Goal: Transaction & Acquisition: Purchase product/service

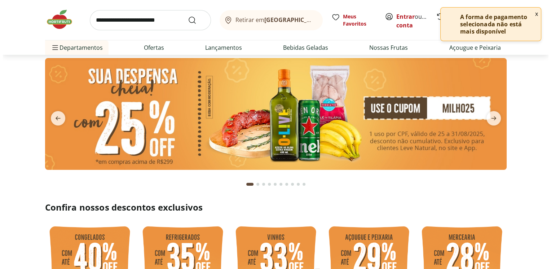
scroll to position [36, 0]
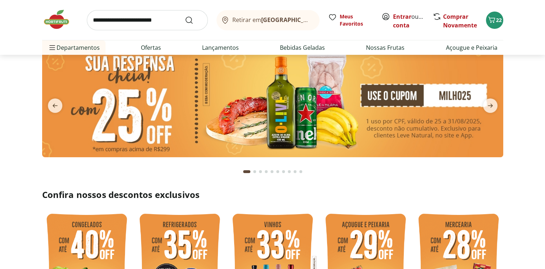
click at [531, 15] on header "Retirar em [GEOGRAPHIC_DATA]/RJ Entrar ou Criar conta 22 Retirar em [GEOGRAPHIC…" at bounding box center [272, 27] width 545 height 55
drag, startPoint x: 520, startPoint y: 17, endPoint x: 514, endPoint y: 17, distance: 6.5
click at [520, 17] on header "Retirar em Rio de Janeiro/RJ Entrar ou Criar conta 22 Retirar em Rio de Janeiro…" at bounding box center [272, 27] width 545 height 55
click at [497, 18] on span "22" at bounding box center [499, 20] width 6 height 7
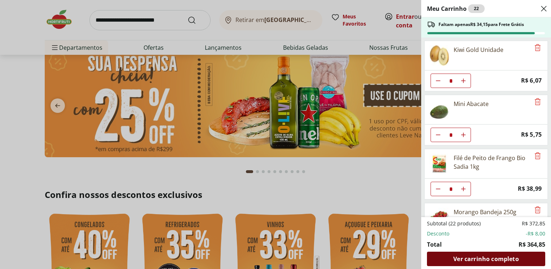
click at [480, 260] on span "Ver carrinho completo" at bounding box center [485, 259] width 65 height 6
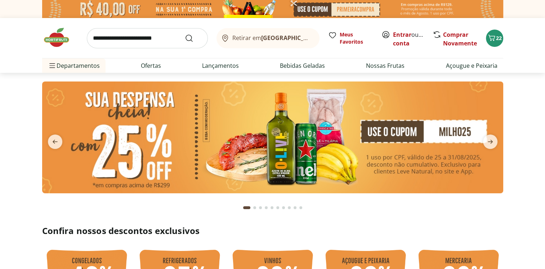
click at [497, 50] on div "Retirar em Rio de Janeiro/RJ Meus Favoritos Entrar ou Criar conta Comprar Novam…" at bounding box center [272, 38] width 461 height 40
click at [496, 45] on button "22" at bounding box center [494, 38] width 17 height 17
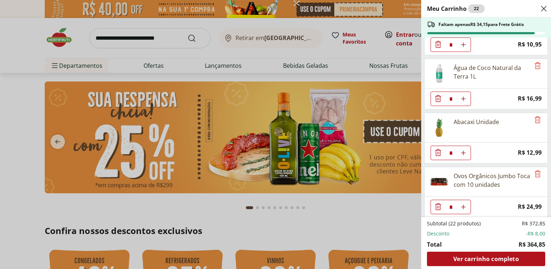
scroll to position [467, 0]
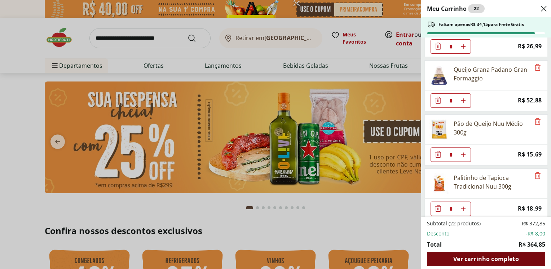
click at [479, 260] on span "Ver carrinho completo" at bounding box center [485, 259] width 65 height 6
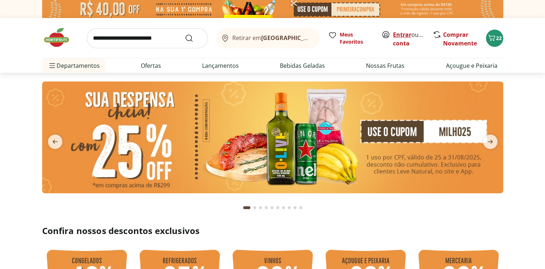
click at [394, 32] on link "Entrar" at bounding box center [402, 35] width 18 height 8
click at [495, 36] on icon "Carrinho" at bounding box center [492, 38] width 9 height 9
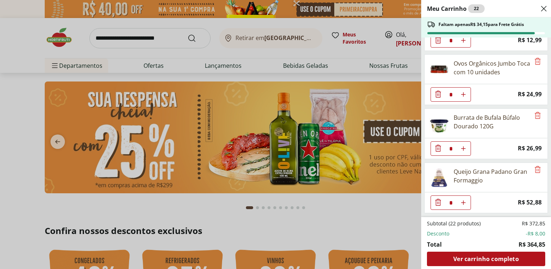
scroll to position [467, 0]
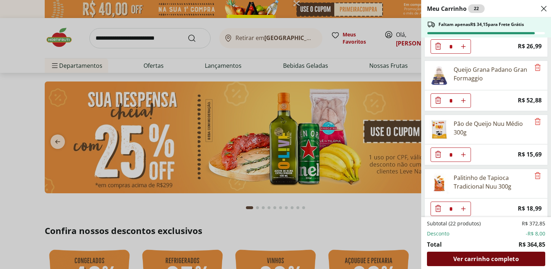
click at [471, 257] on span "Ver carrinho completo" at bounding box center [485, 259] width 65 height 6
